Goal: Task Accomplishment & Management: Manage account settings

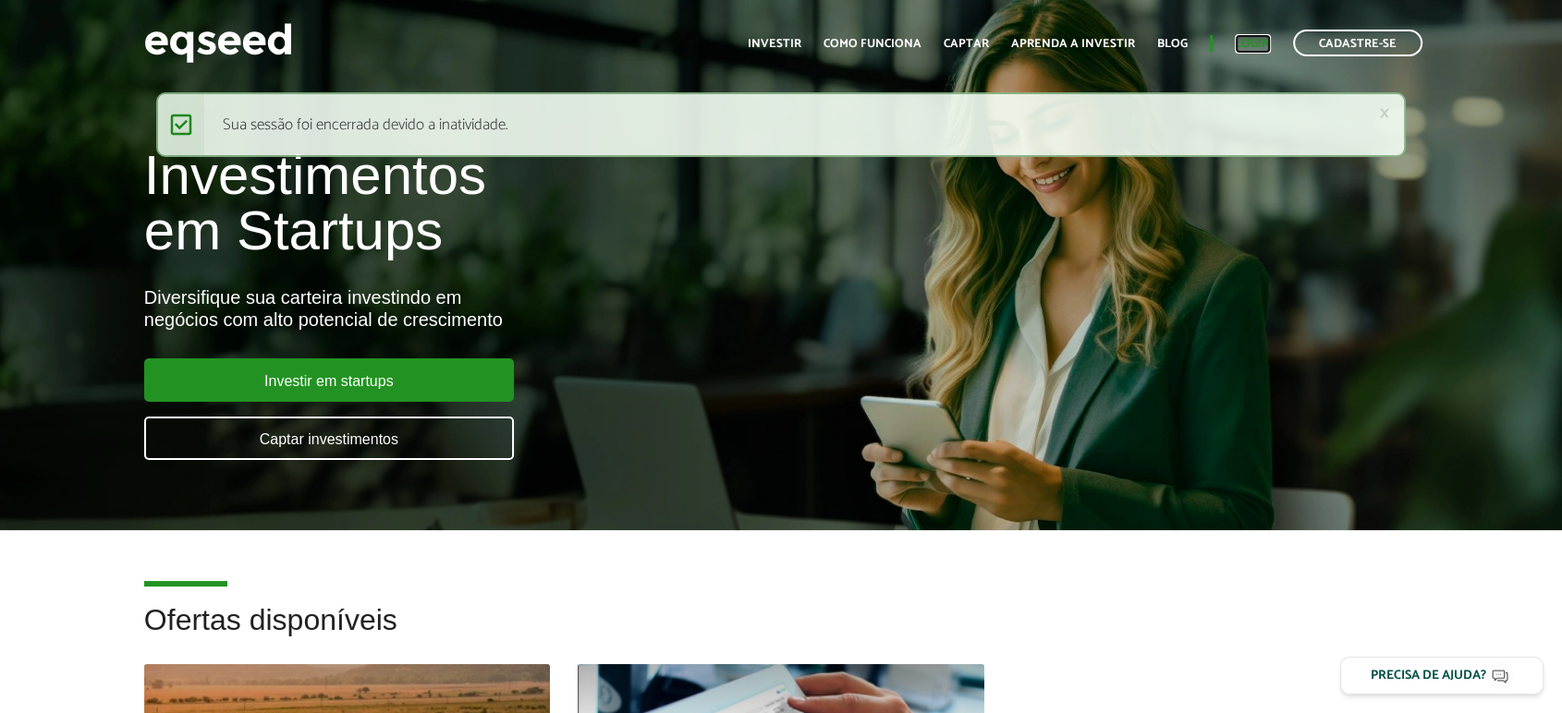
click at [1266, 46] on link "Login" at bounding box center [1253, 44] width 36 height 12
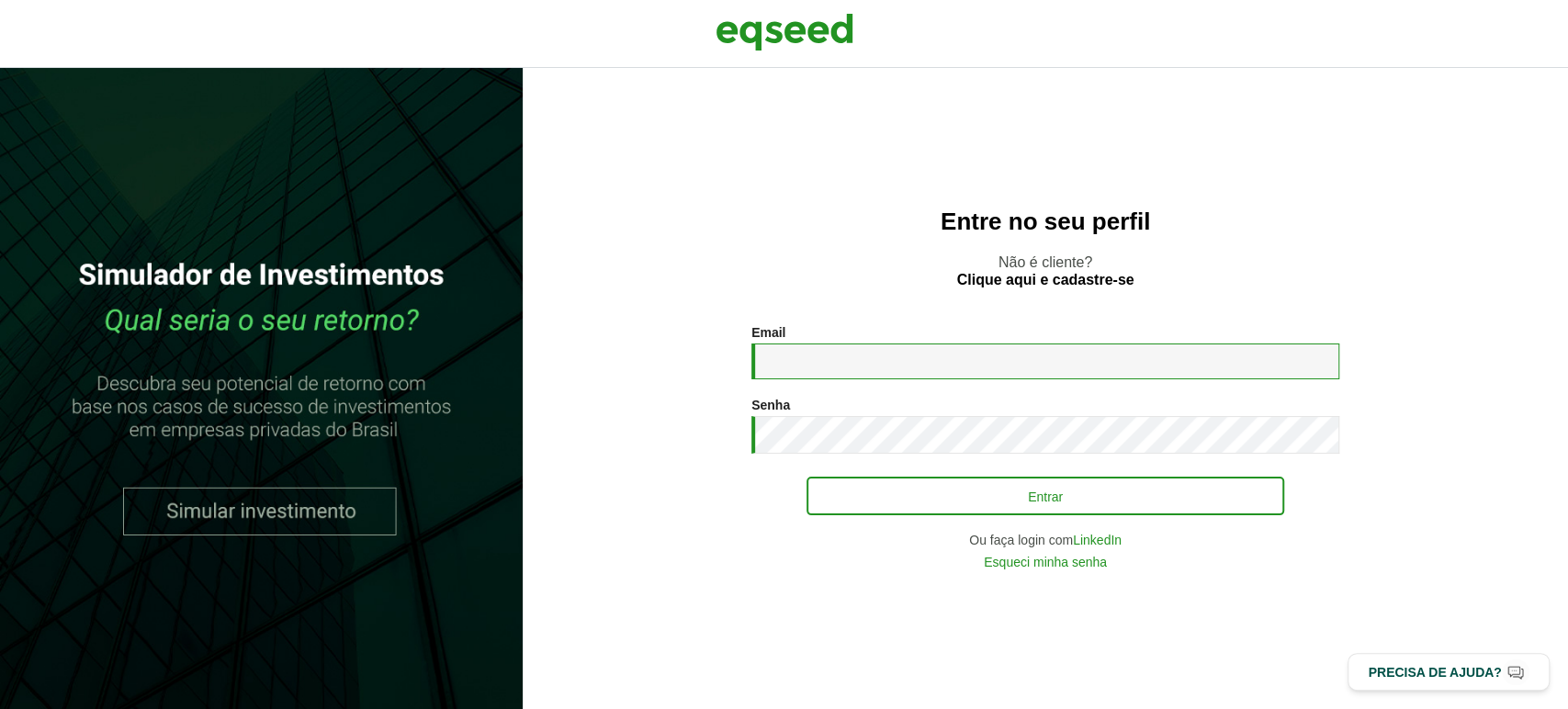
type input "**********"
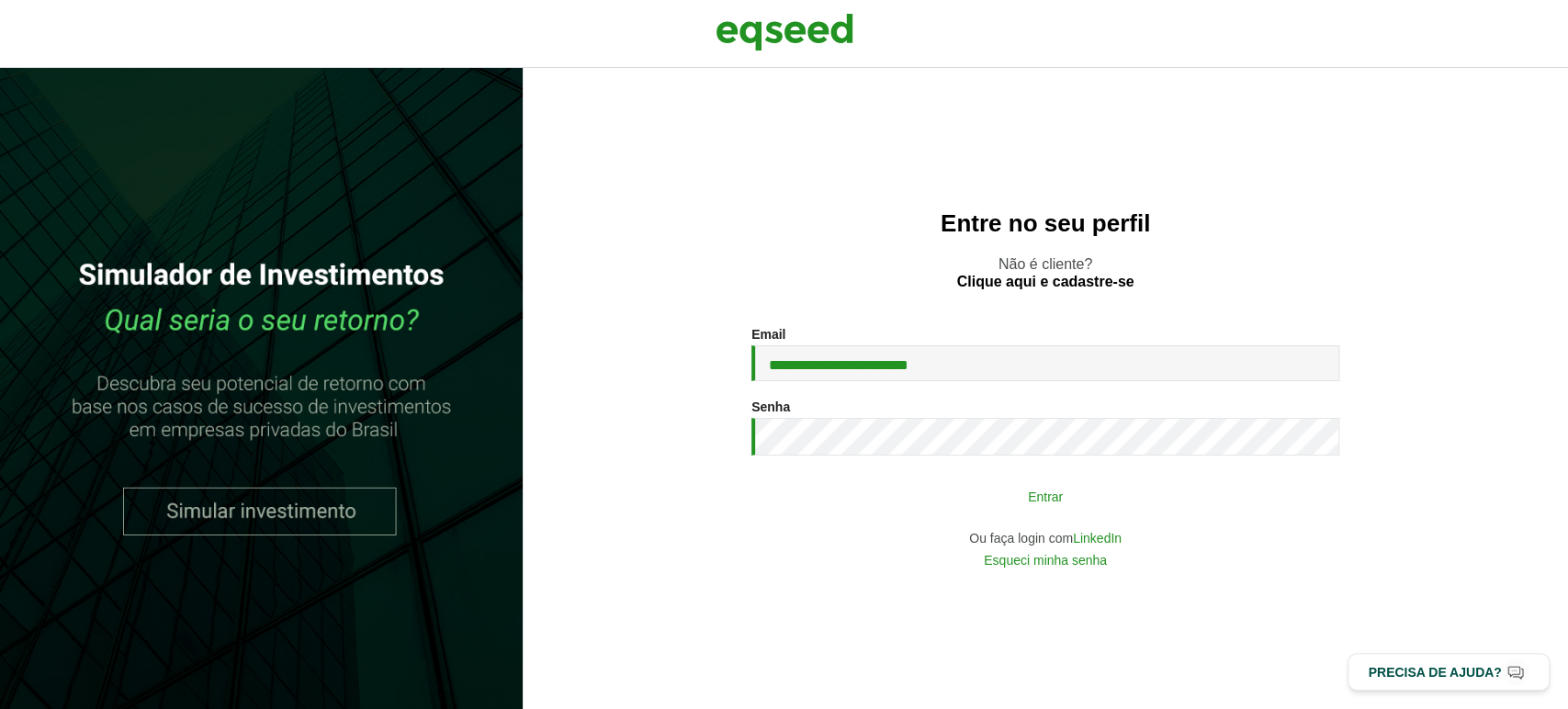
click at [840, 505] on button "Entrar" at bounding box center [1045, 495] width 477 height 35
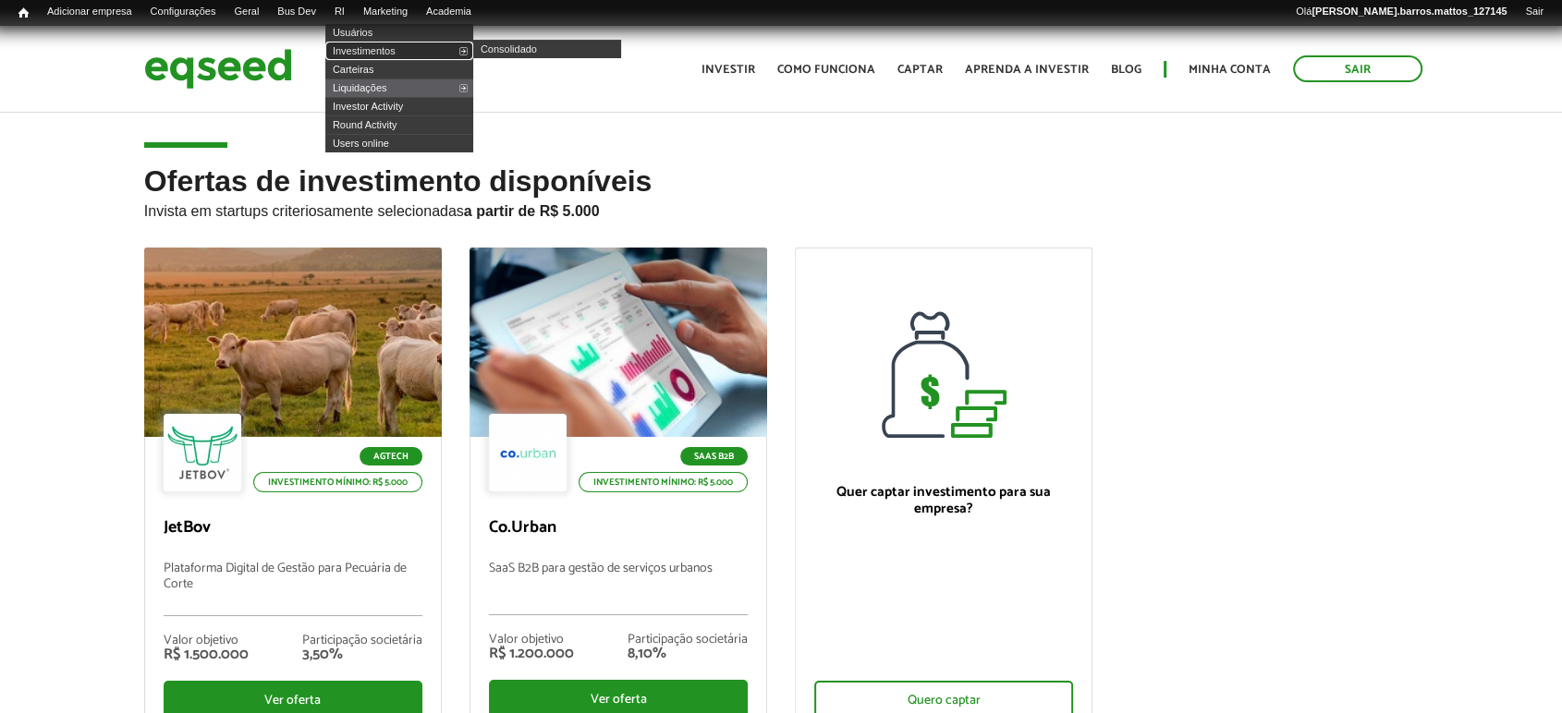
click at [367, 50] on link "Investimentos" at bounding box center [399, 51] width 148 height 18
